Goal: Find specific page/section: Find specific page/section

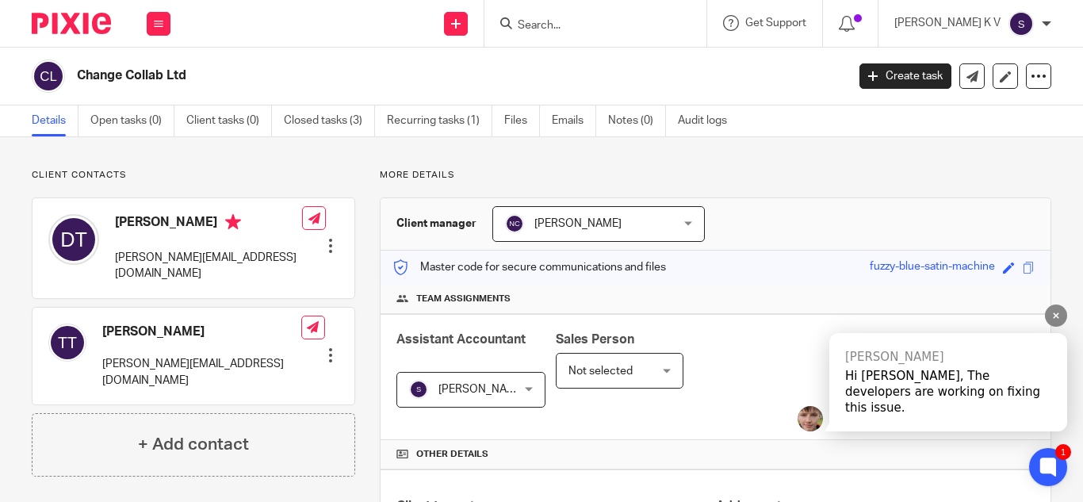
click at [1009, 398] on div "Hi Shobana, The developers are working on fixing this issue." at bounding box center [948, 392] width 206 height 48
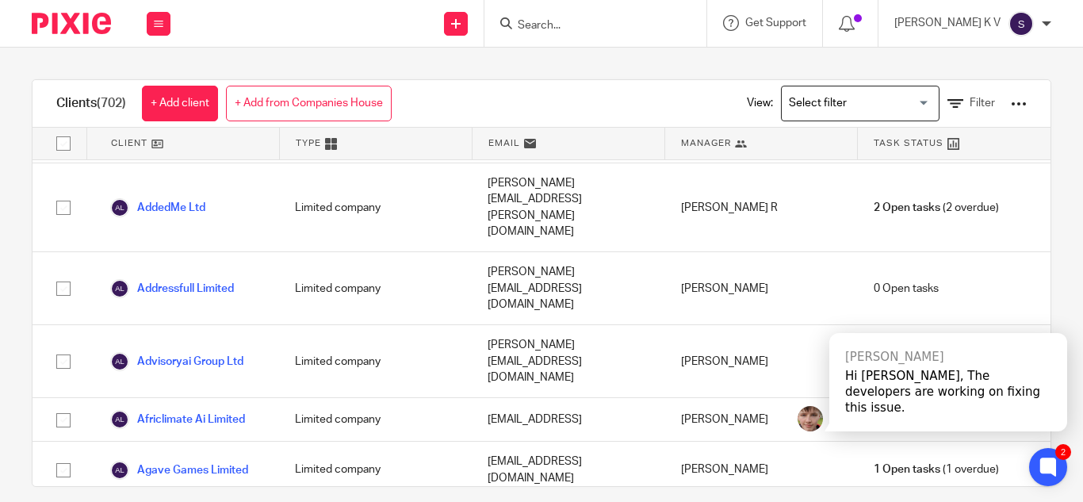
scroll to position [981, 0]
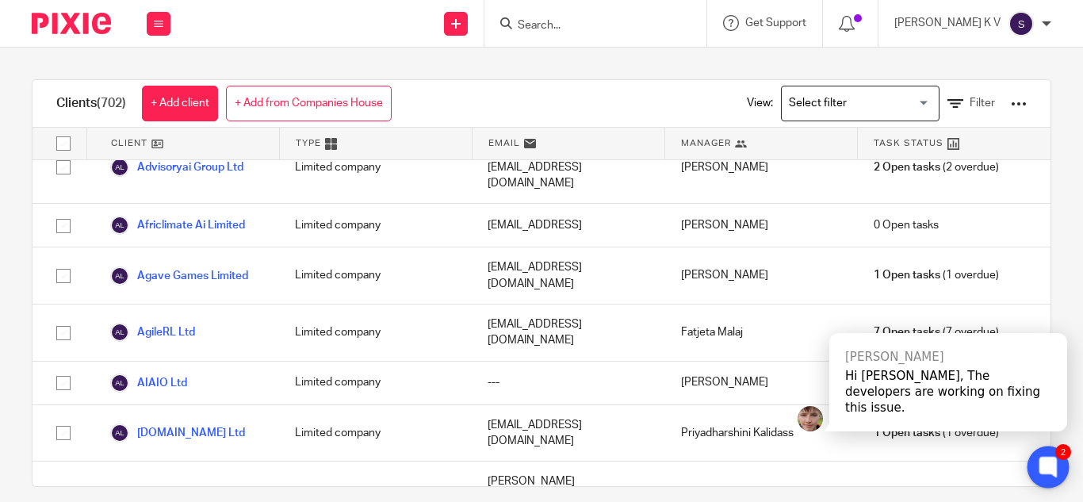
click at [1053, 469] on icon at bounding box center [1048, 467] width 12 height 12
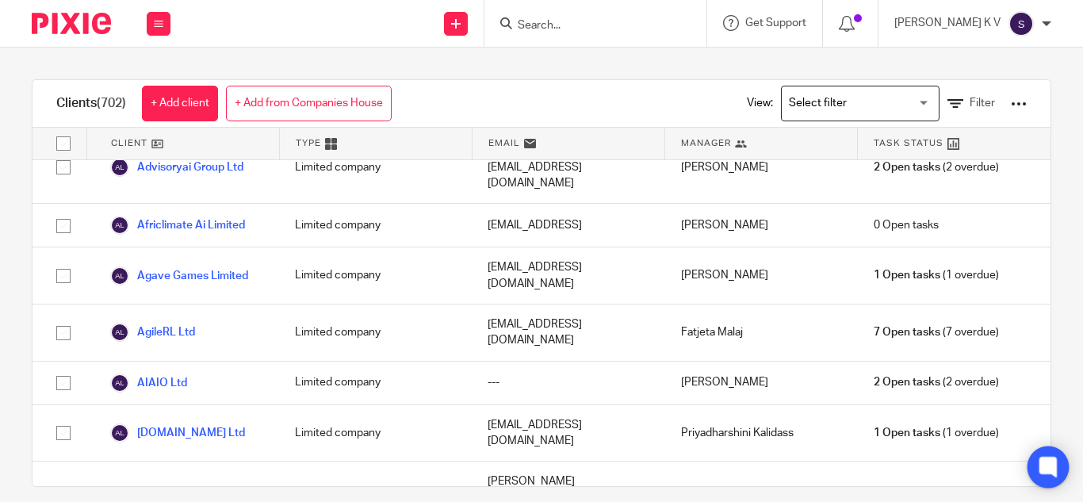
click at [1042, 474] on icon at bounding box center [1049, 467] width 26 height 26
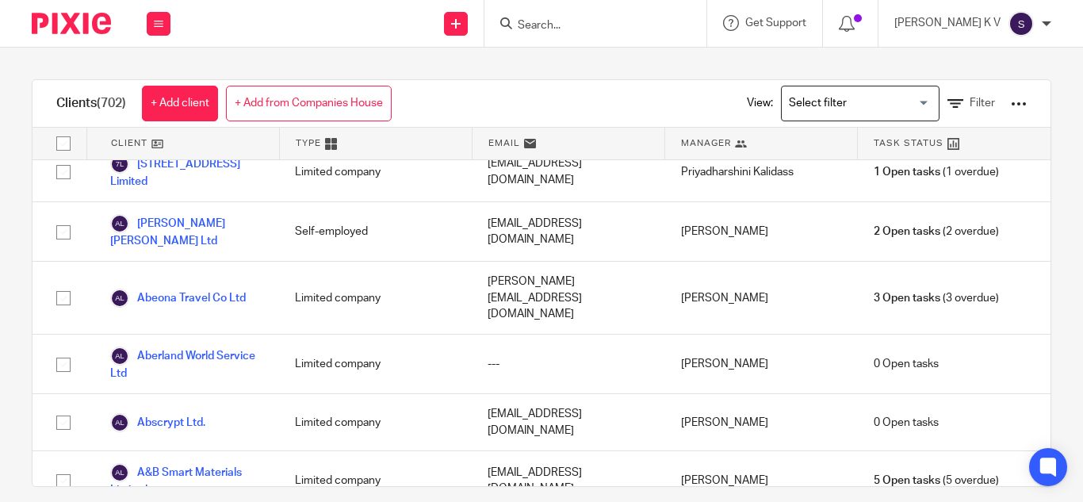
scroll to position [147, 0]
click at [600, 21] on input "Search" at bounding box center [587, 26] width 143 height 14
click at [590, 22] on input "c" at bounding box center [587, 26] width 143 height 14
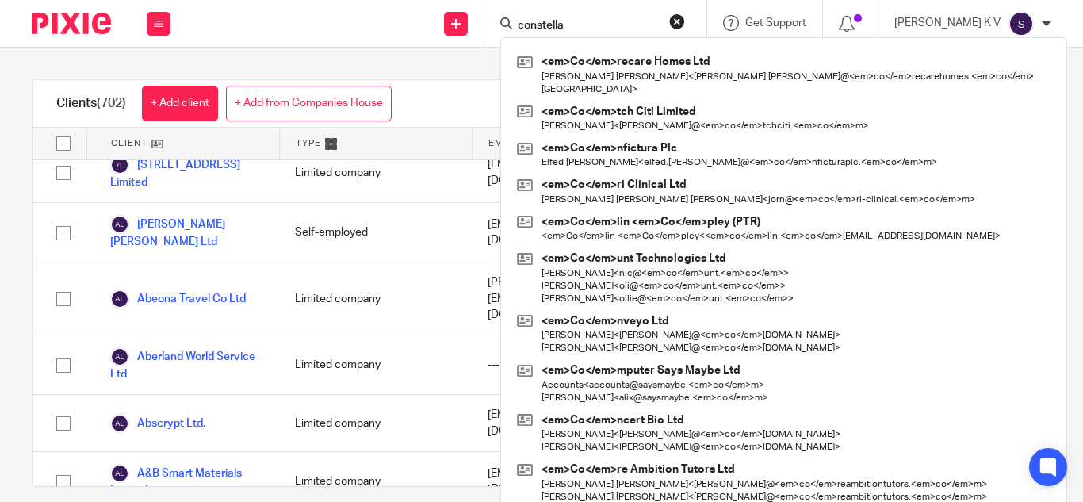
type input "constella"
click button "submit" at bounding box center [0, 0] width 0 height 0
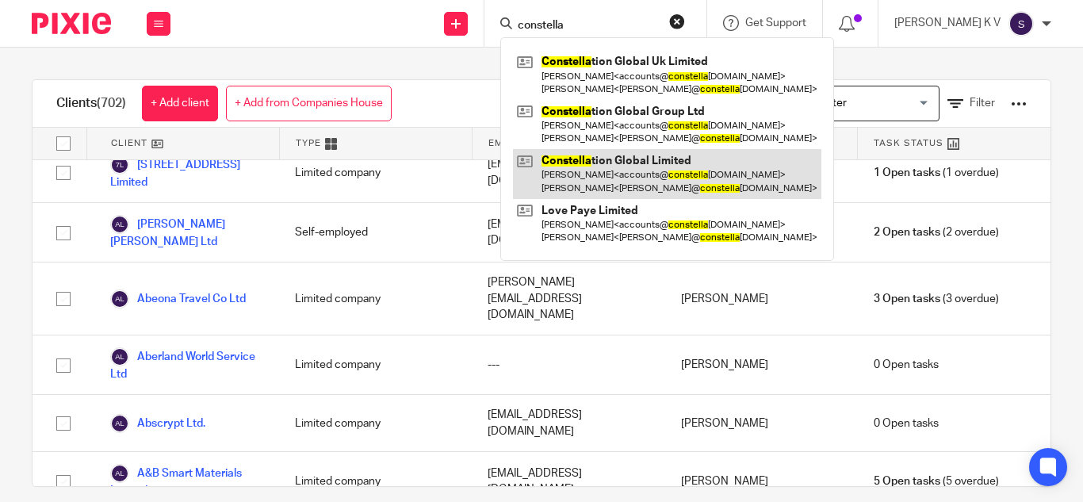
click at [679, 160] on link at bounding box center [667, 173] width 308 height 49
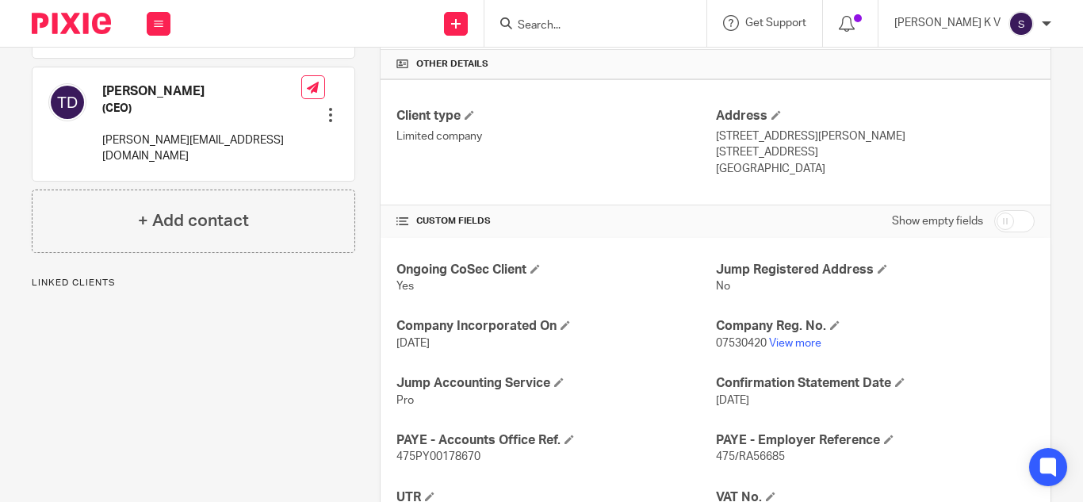
scroll to position [391, 0]
click at [776, 335] on p "07530420 View more" at bounding box center [875, 343] width 319 height 16
click at [783, 337] on link "View more" at bounding box center [795, 342] width 52 height 11
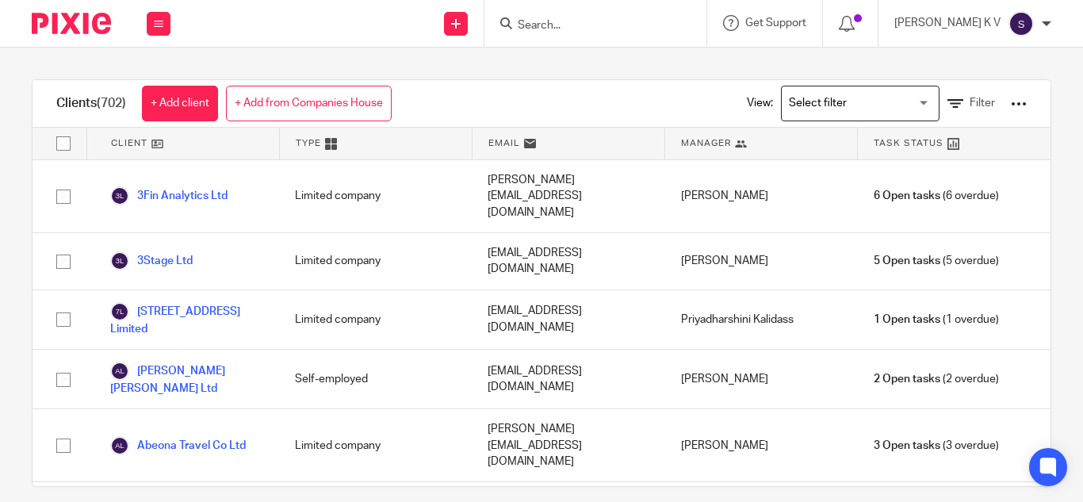
click at [598, 24] on input "Search" at bounding box center [587, 26] width 143 height 14
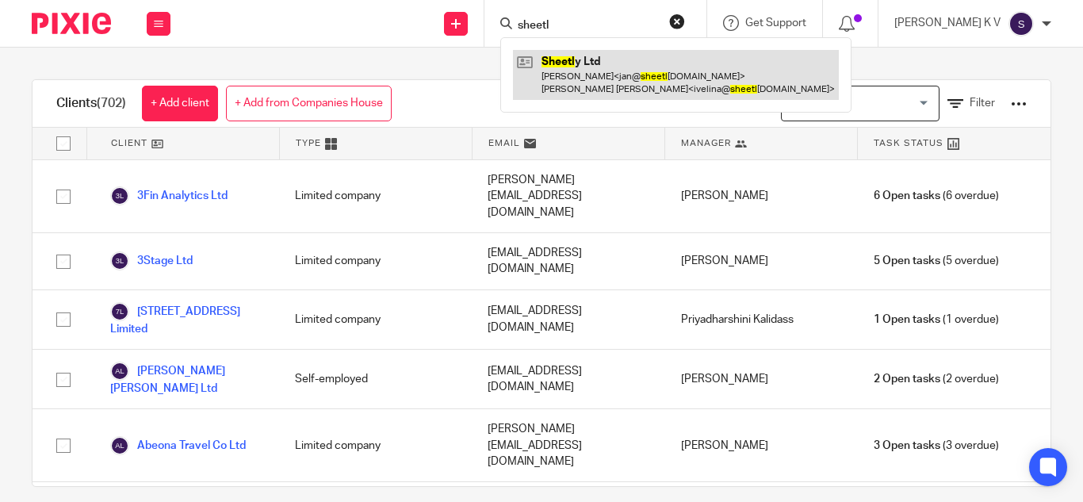
type input "sheetl"
click at [638, 89] on link at bounding box center [676, 74] width 326 height 49
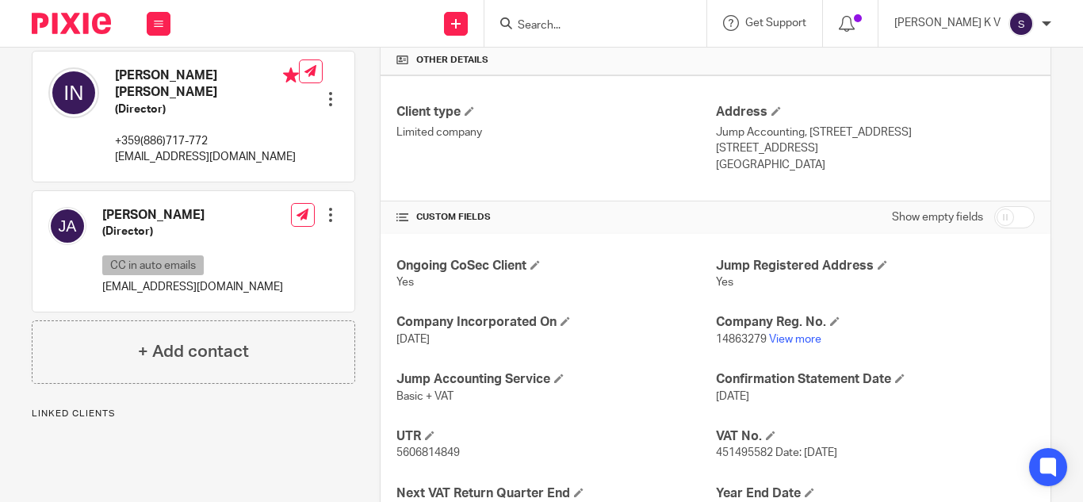
scroll to position [416, 0]
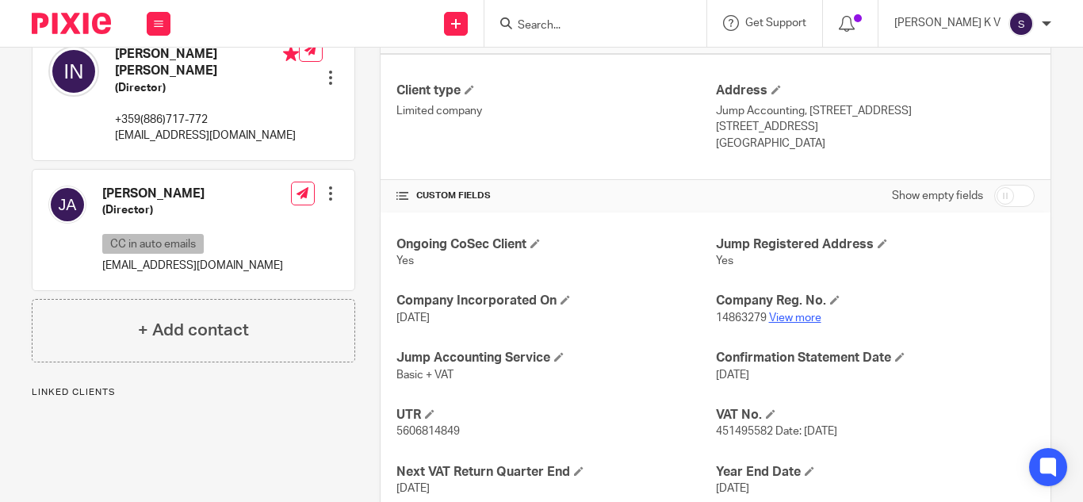
click at [780, 314] on link "View more" at bounding box center [795, 317] width 52 height 11
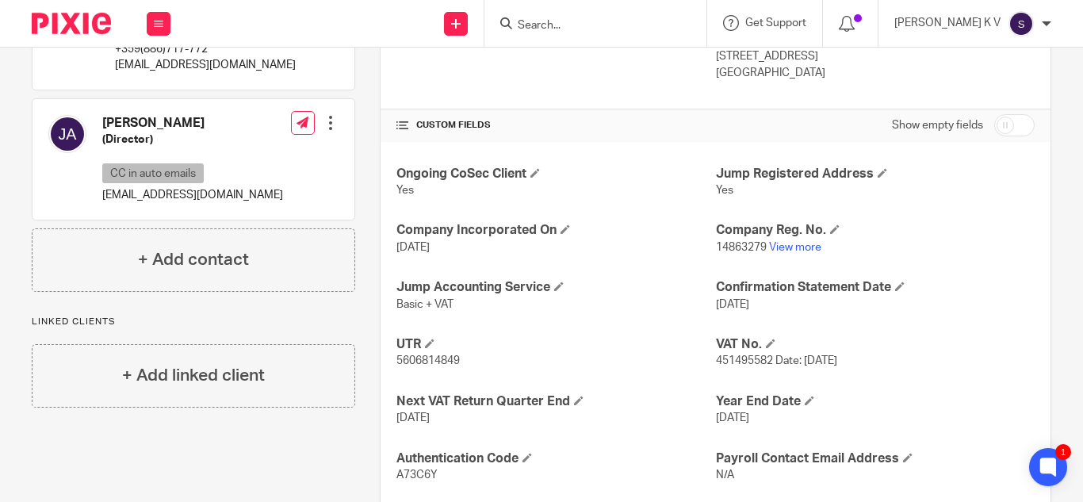
scroll to position [579, 0]
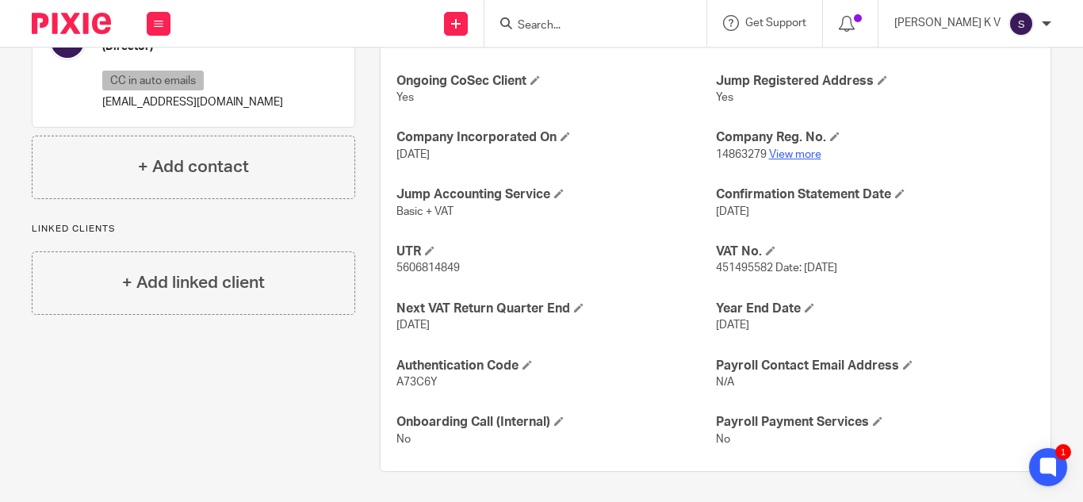
click at [793, 159] on link "View more" at bounding box center [795, 154] width 52 height 11
